Goal: Book appointment/travel/reservation

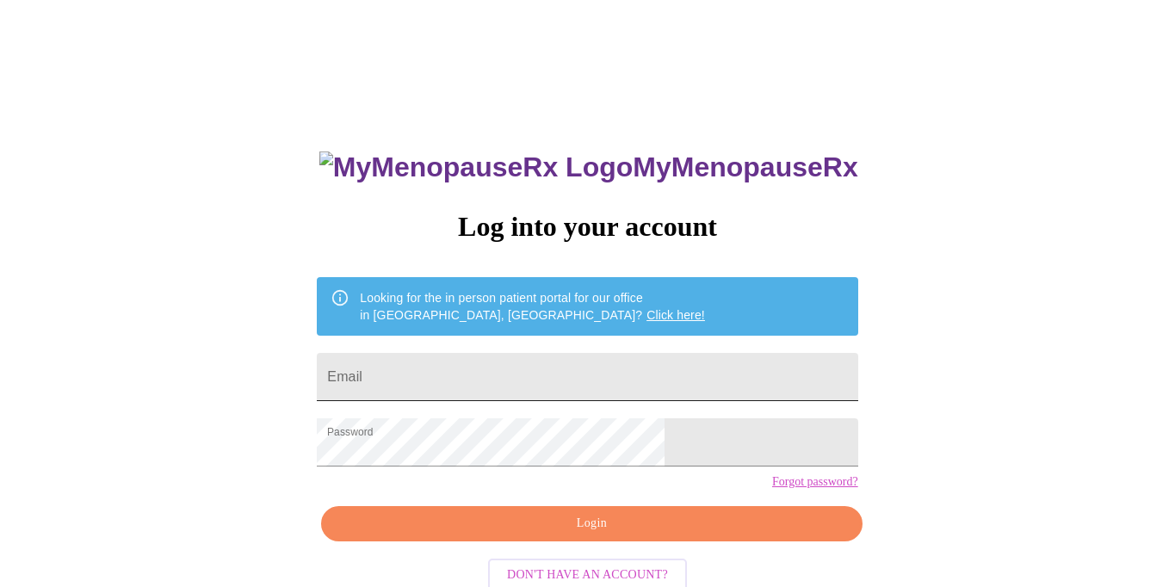
click at [510, 358] on input "Email" at bounding box center [587, 377] width 541 height 48
type input "001.elizabeth.clark@gmail.com"
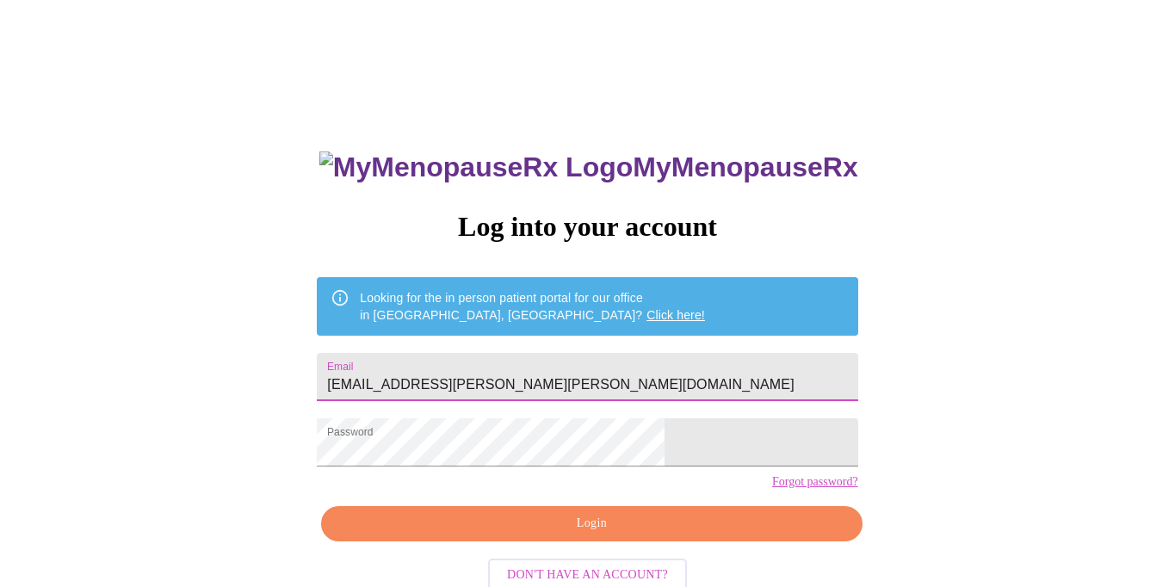
click at [541, 535] on span "Login" at bounding box center [591, 524] width 501 height 22
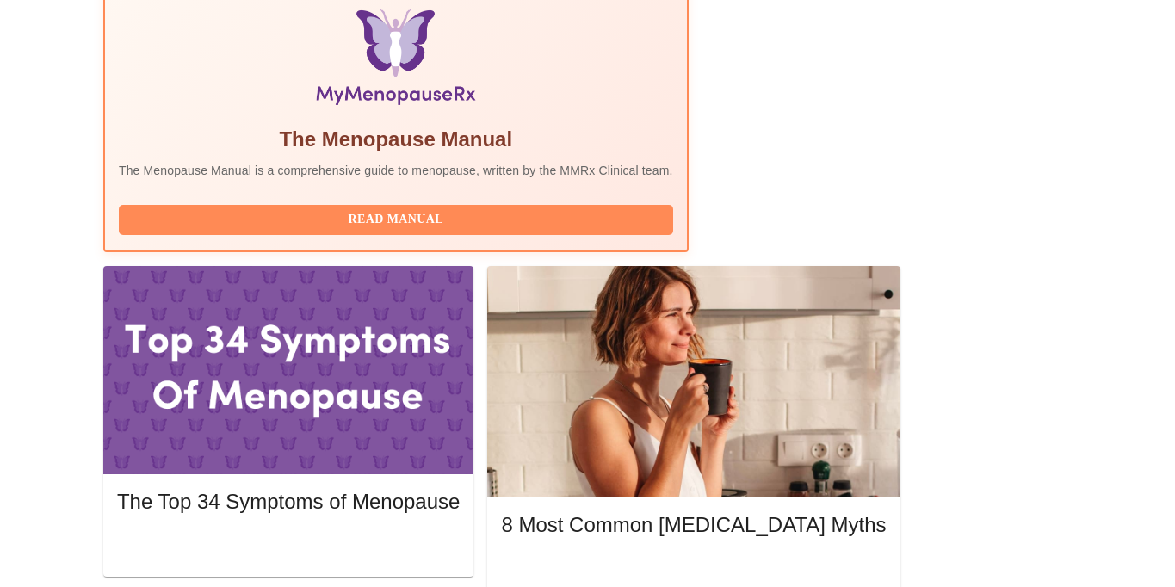
scroll to position [581, 0]
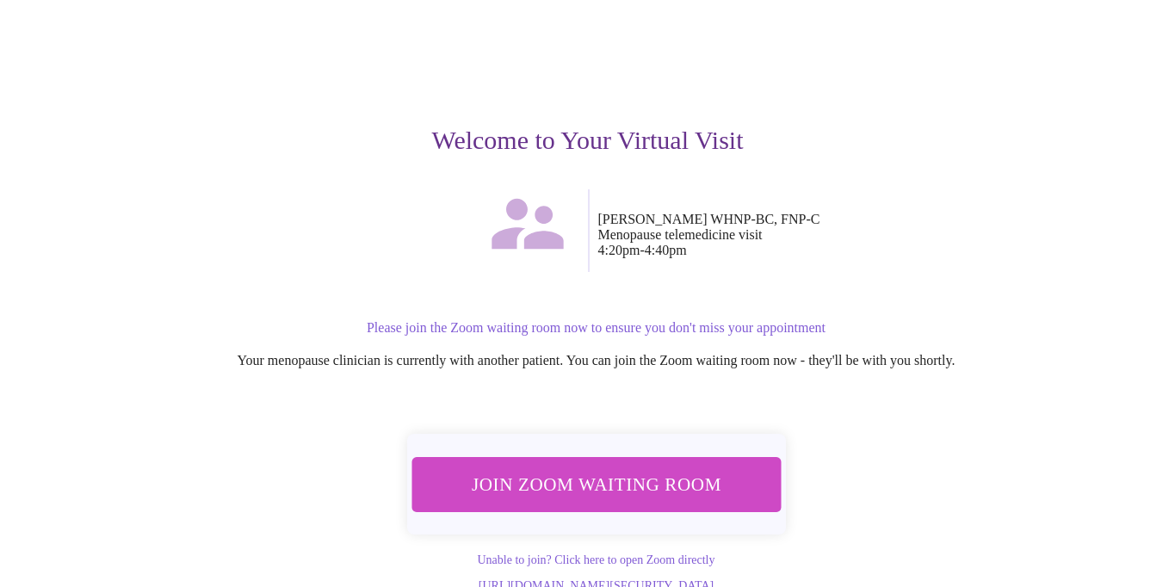
scroll to position [132, 0]
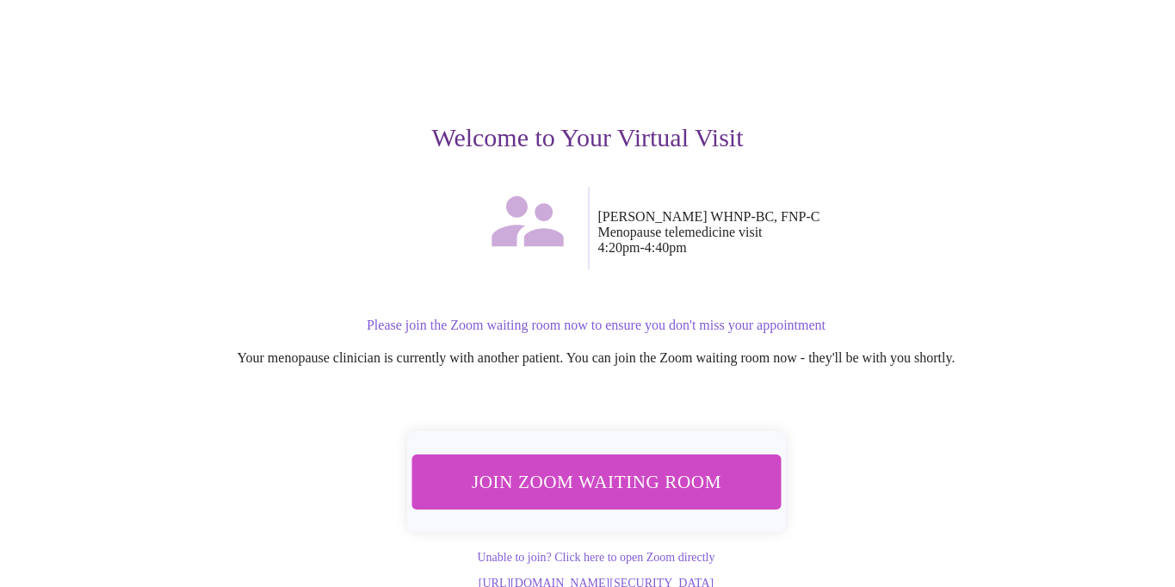
click at [671, 465] on span "Join Zoom Waiting Room" at bounding box center [596, 482] width 340 height 34
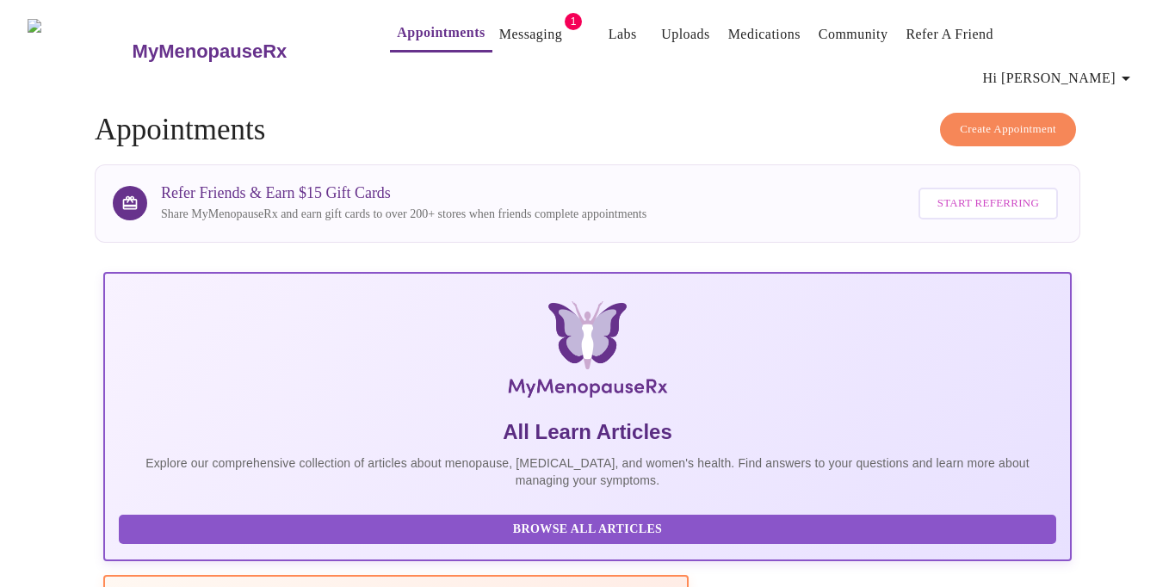
click at [512, 39] on link "Messaging" at bounding box center [530, 34] width 63 height 24
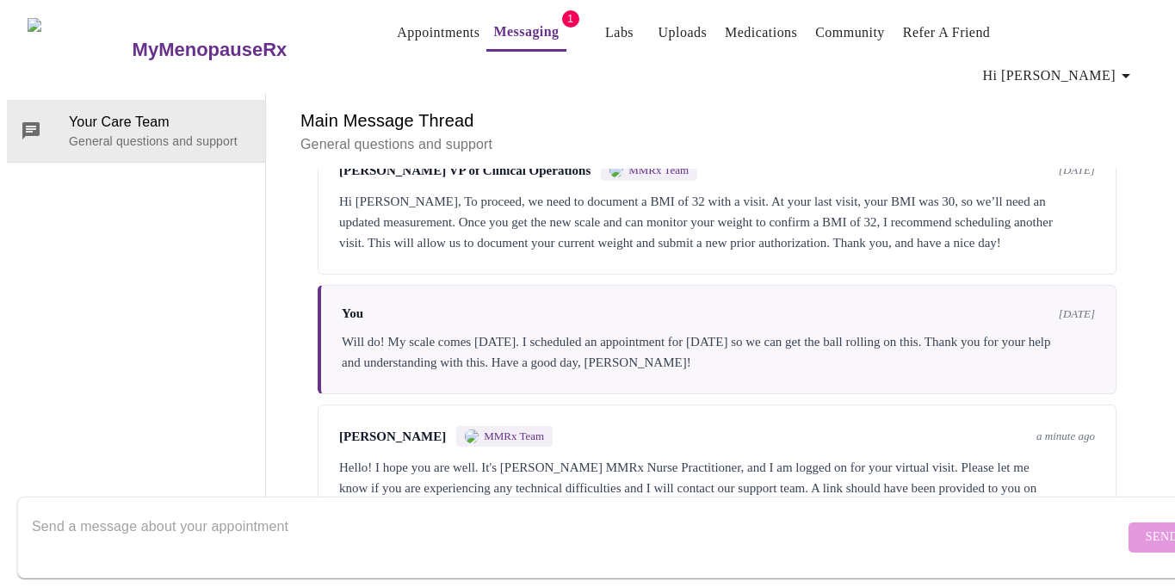
scroll to position [3137, 0]
click at [645, 517] on textarea "Send a message about your appointment" at bounding box center [578, 537] width 1092 height 55
type textarea "hi - I have been waitin to be let in"
click at [1134, 522] on button "Send" at bounding box center [1161, 537] width 67 height 30
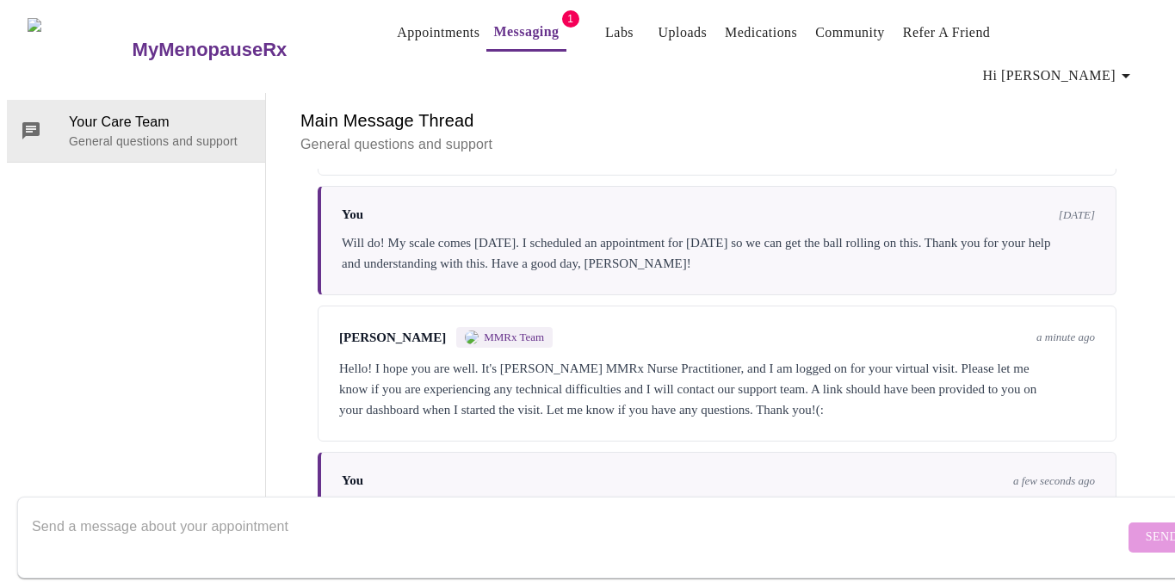
scroll to position [0, 0]
click at [412, 29] on link "Appointments" at bounding box center [438, 33] width 83 height 24
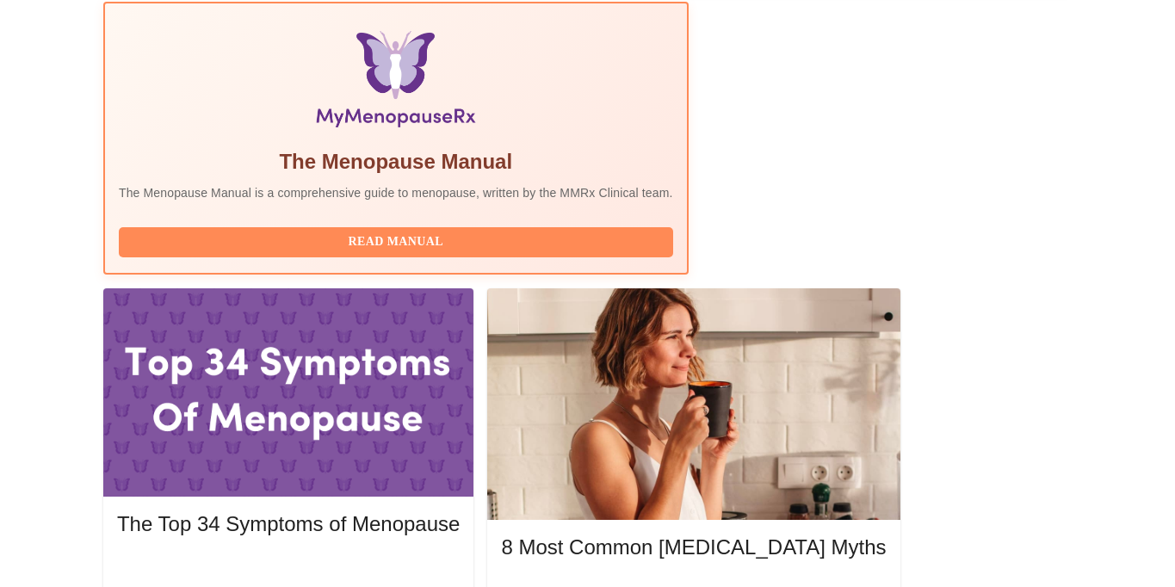
scroll to position [586, 0]
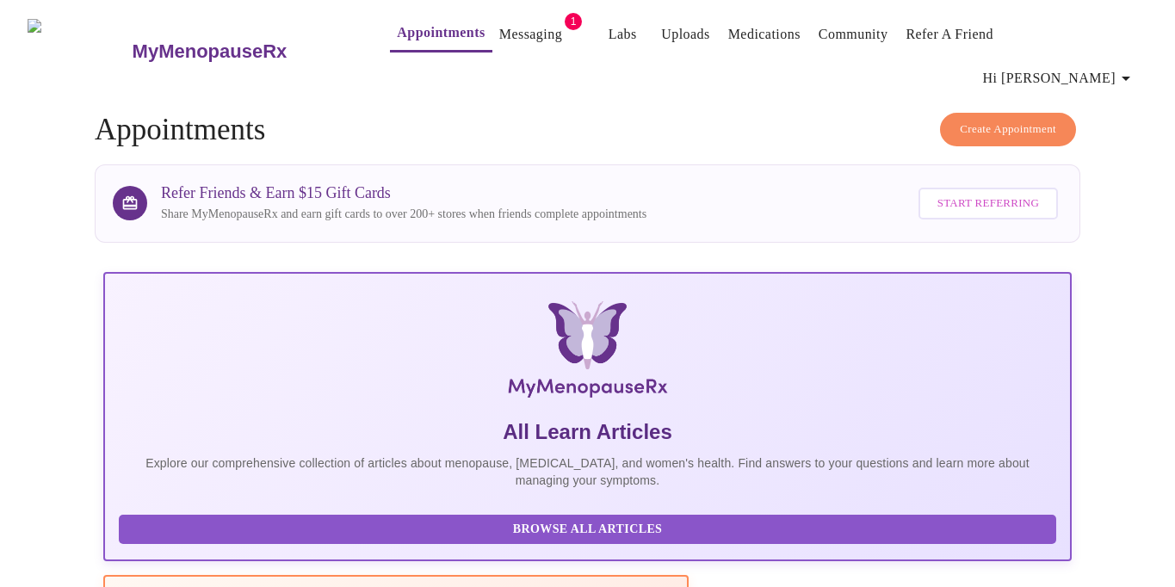
click at [502, 34] on link "Messaging" at bounding box center [530, 34] width 63 height 24
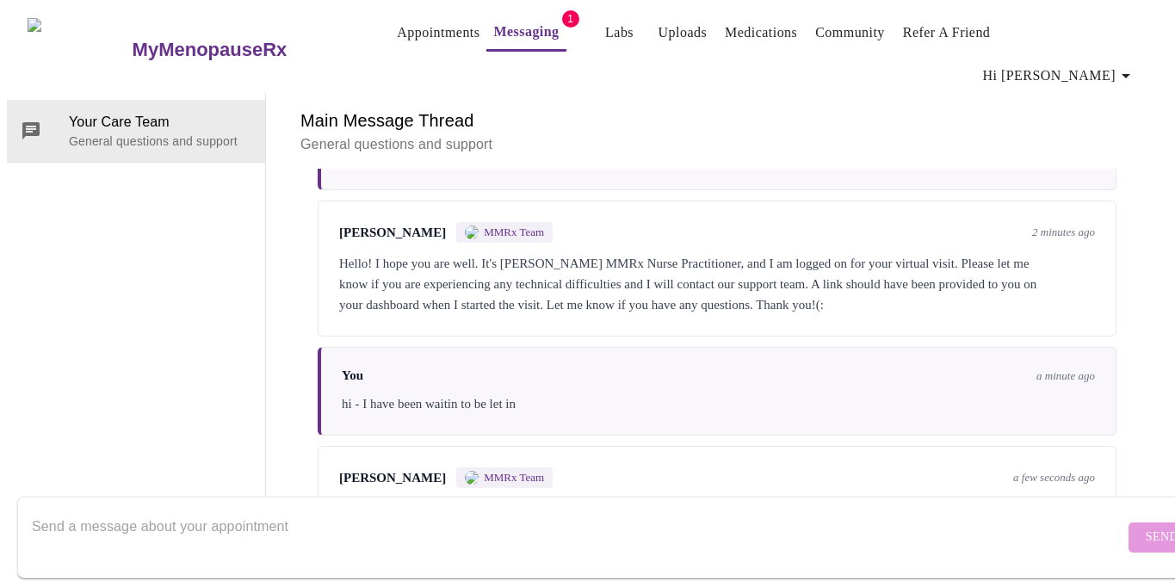
scroll to position [3348, 0]
click at [330, 529] on textarea "Send a message about your appointment" at bounding box center [578, 537] width 1092 height 55
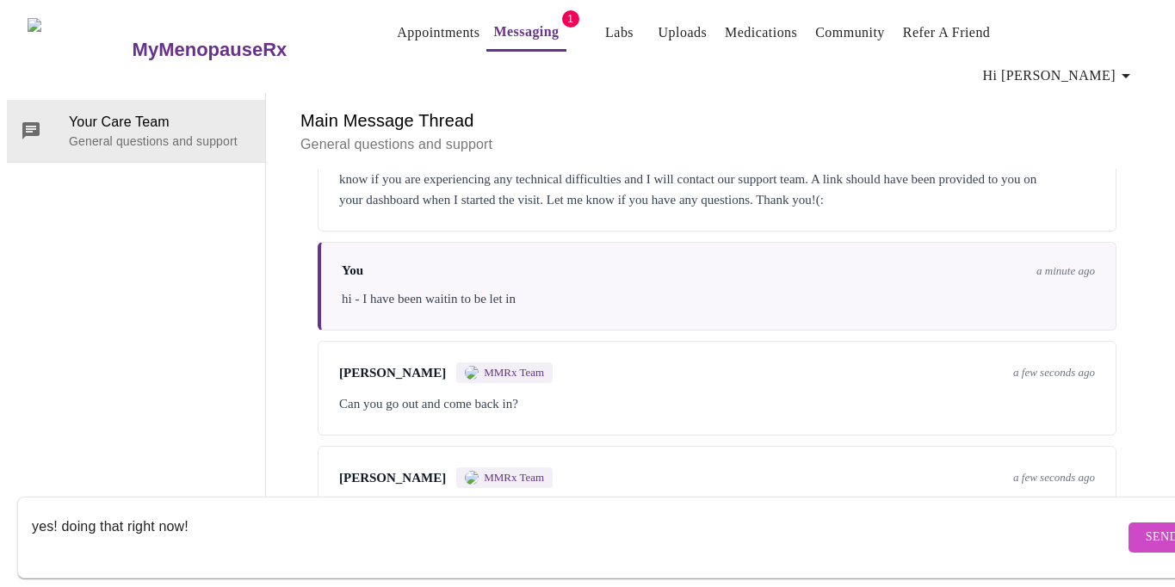
scroll to position [3457, 0]
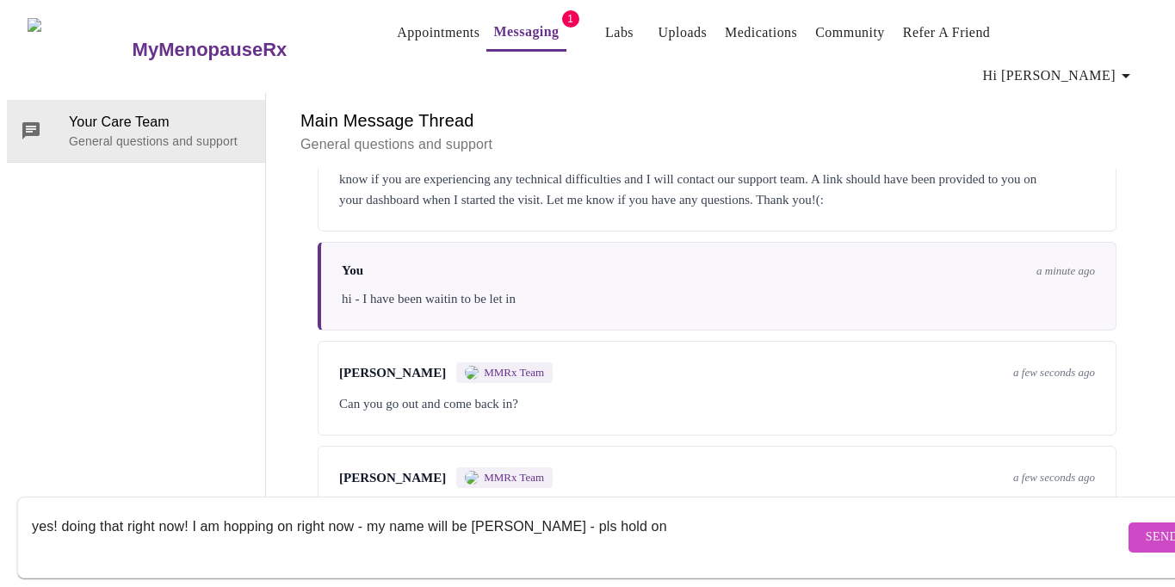
type textarea "yes! doing that right now! I am hopping on right now - my name will be kyle rug…"
click at [1146, 527] on span "Send" at bounding box center [1162, 538] width 33 height 22
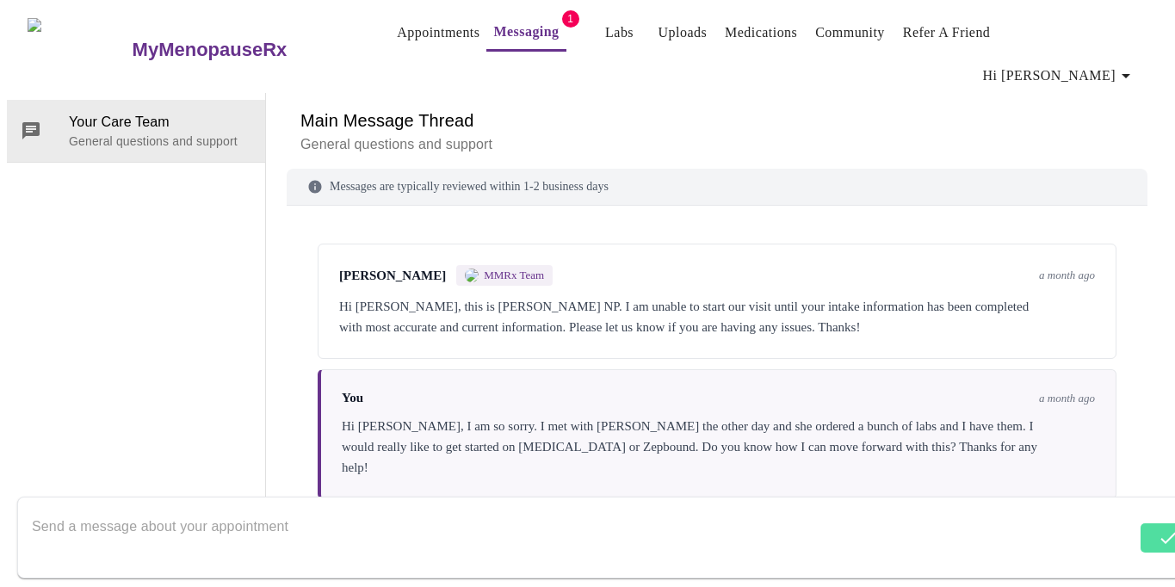
scroll to position [0, 0]
click at [397, 39] on link "Appointments" at bounding box center [438, 33] width 83 height 24
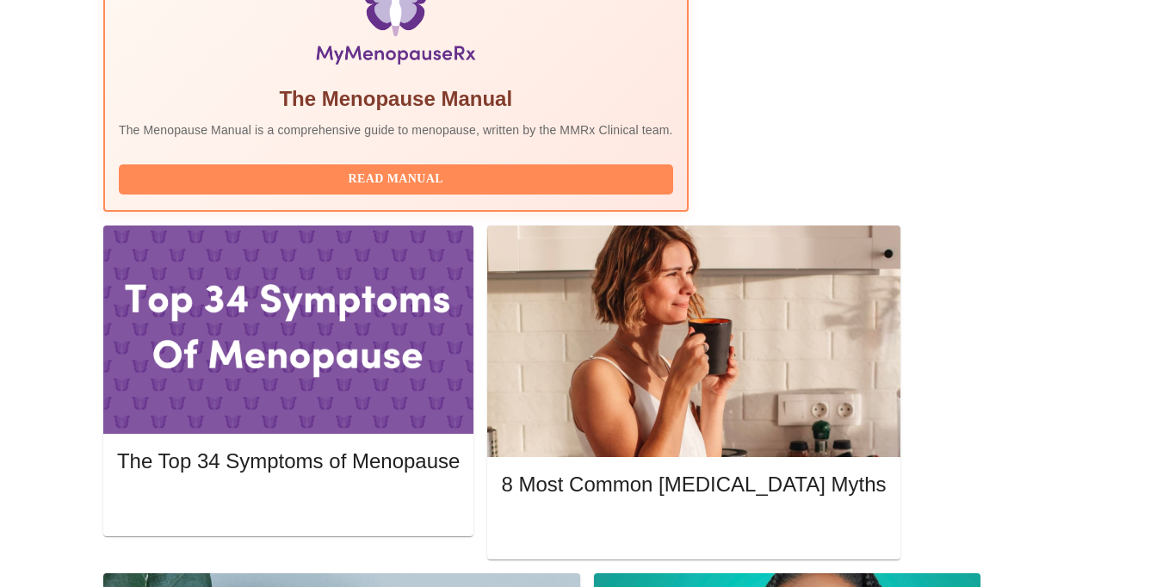
scroll to position [672, 0]
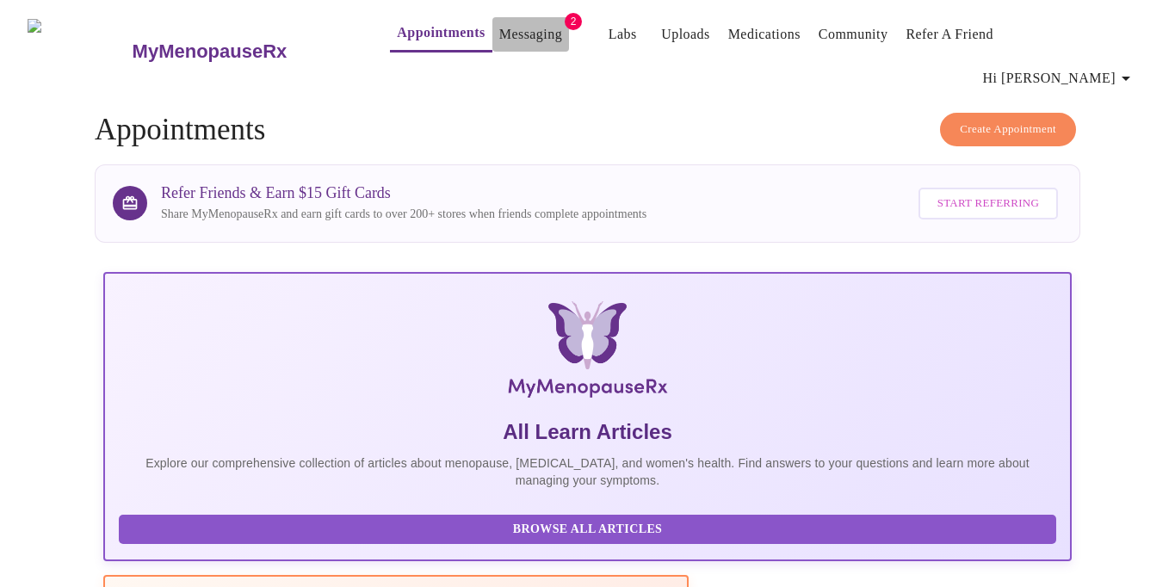
click at [499, 40] on link "Messaging" at bounding box center [530, 34] width 63 height 24
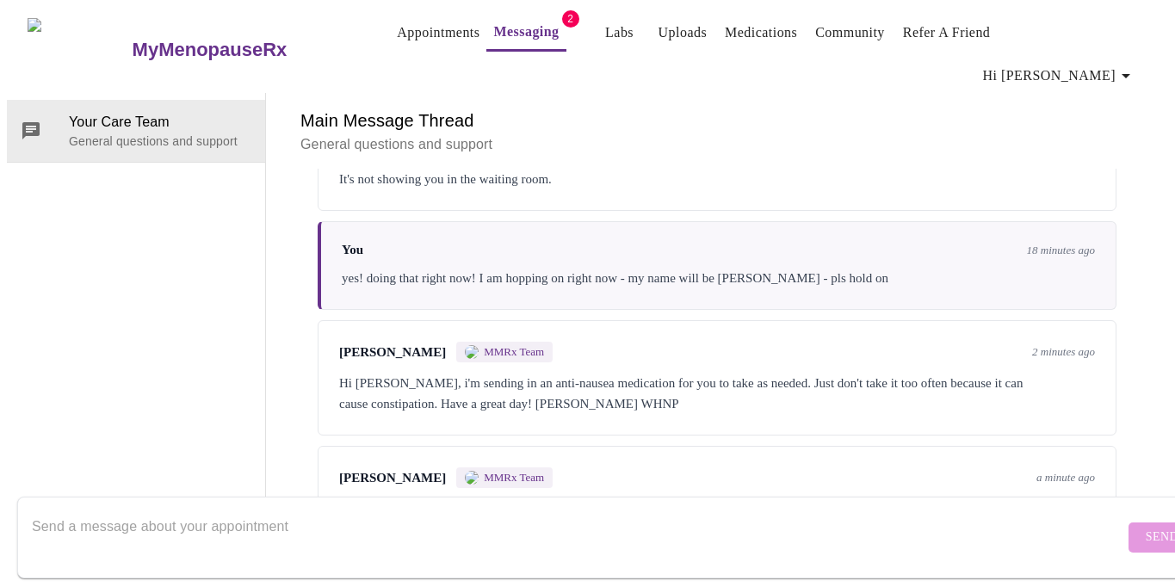
scroll to position [3797, 0]
click at [392, 515] on textarea "Send a message about your appointment" at bounding box center [578, 537] width 1092 height 55
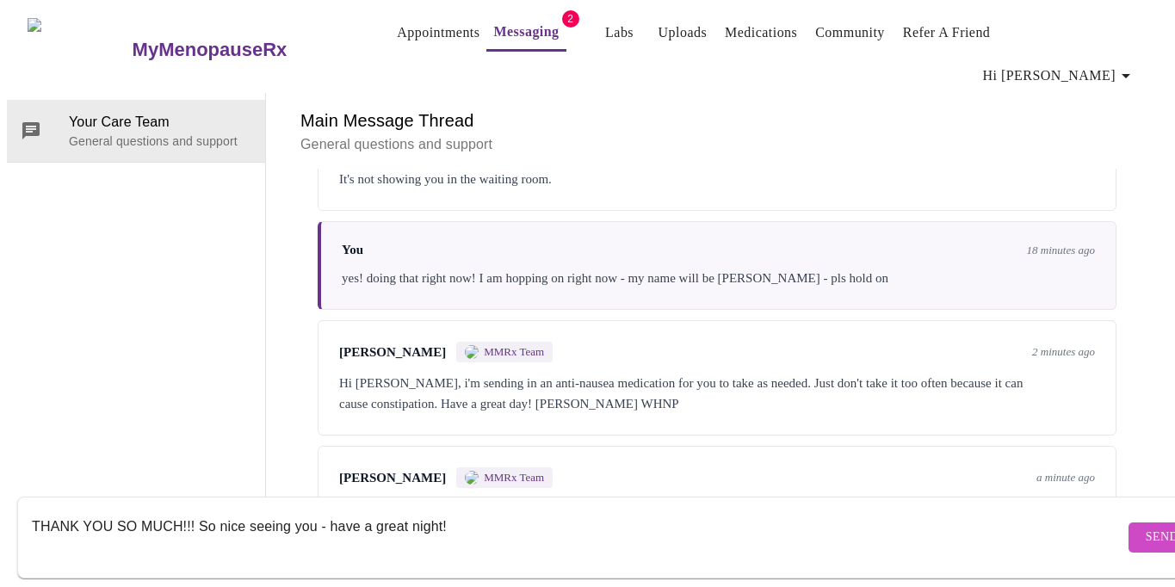
type textarea "THANK YOU SO MUCH!!! So nice seeing you - have a great night!"
click at [1146, 527] on span "Send" at bounding box center [1162, 538] width 33 height 22
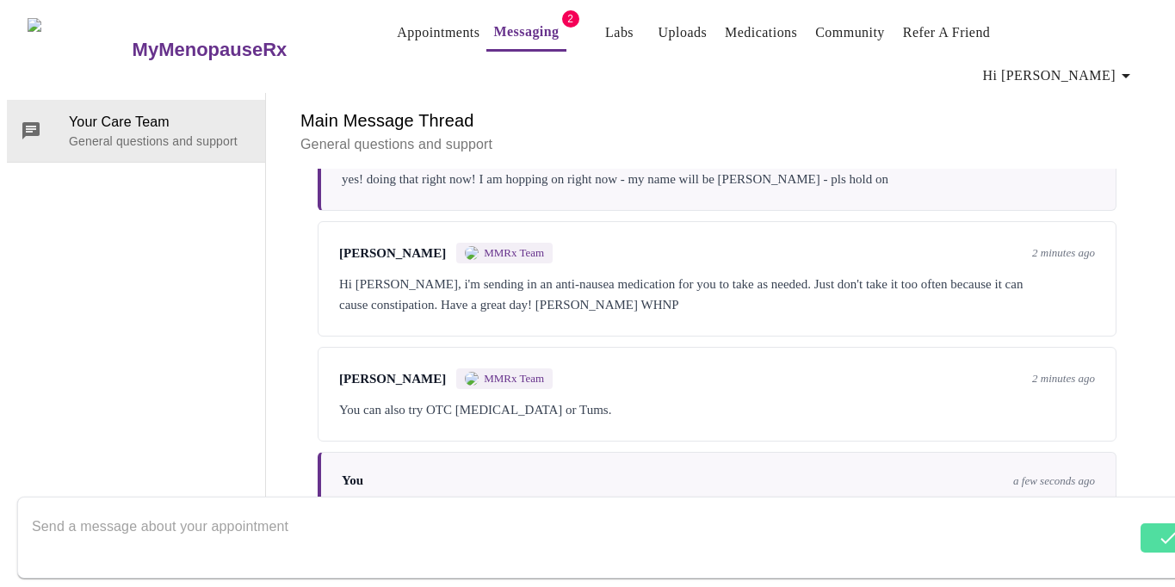
scroll to position [3901, 0]
